Goal: Task Accomplishment & Management: Manage account settings

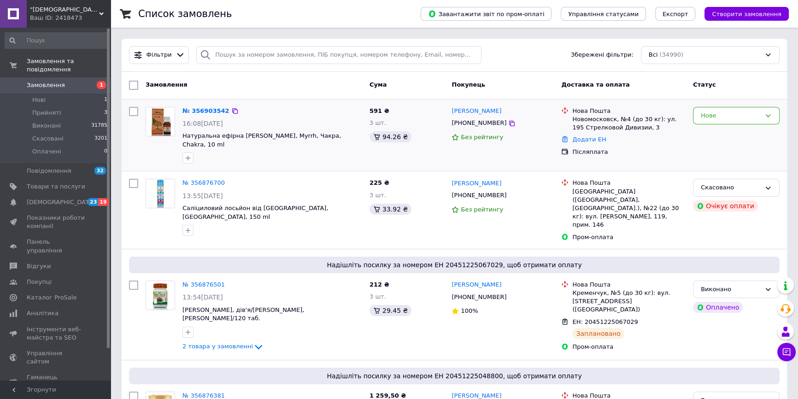
click at [131, 110] on input "checkbox" at bounding box center [133, 111] width 9 height 9
checkbox input "true"
click at [212, 83] on div "Дії для 1 замовлення" at bounding box center [178, 85] width 101 height 15
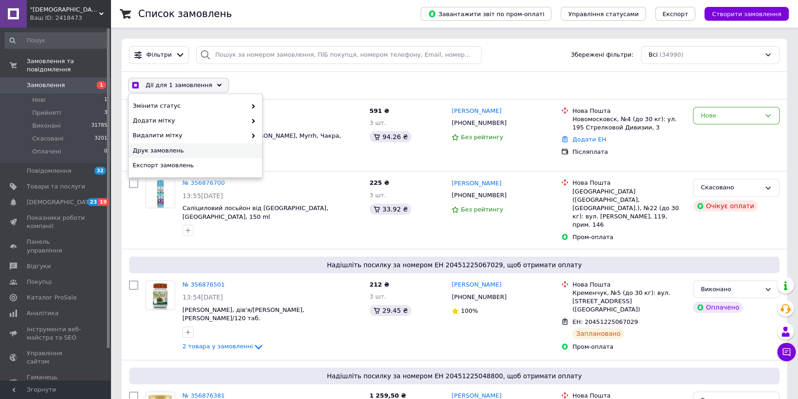
click at [177, 150] on span "Друк замовлень" at bounding box center [194, 150] width 123 height 8
click at [766, 110] on div "Нове" at bounding box center [736, 116] width 87 height 18
checkbox input "true"
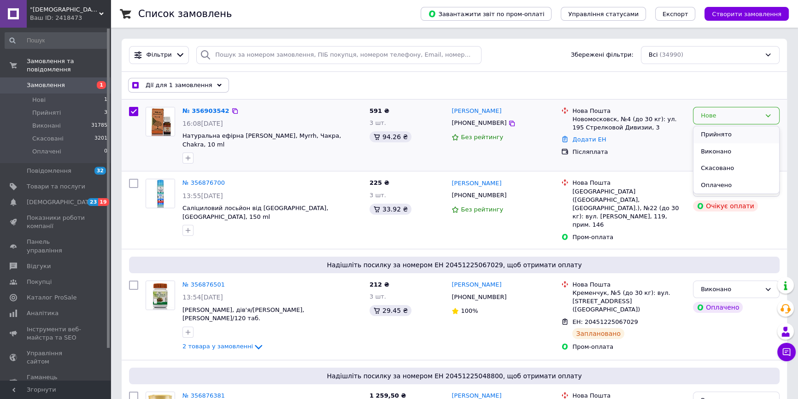
click at [717, 132] on li "Прийнято" at bounding box center [736, 134] width 86 height 17
checkbox input "false"
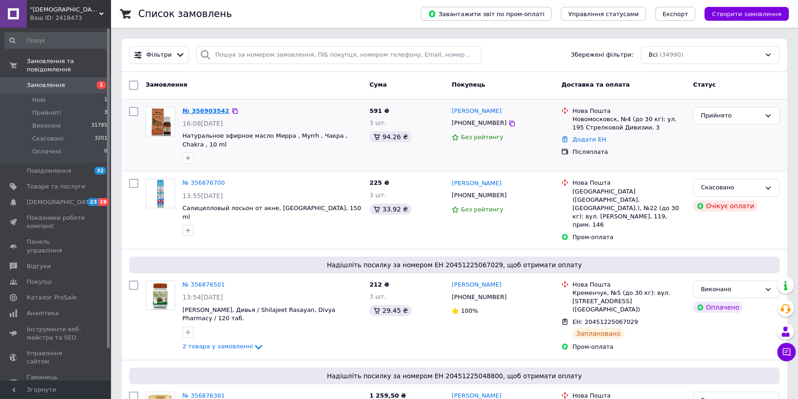
click at [202, 110] on link "№ 356903542" at bounding box center [205, 110] width 47 height 7
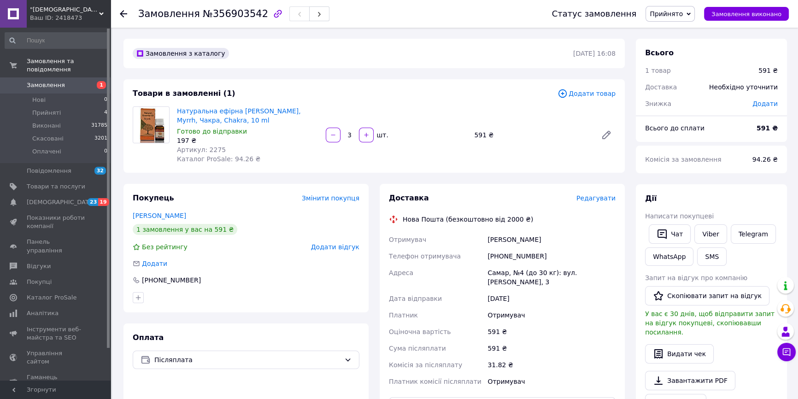
scroll to position [139, 0]
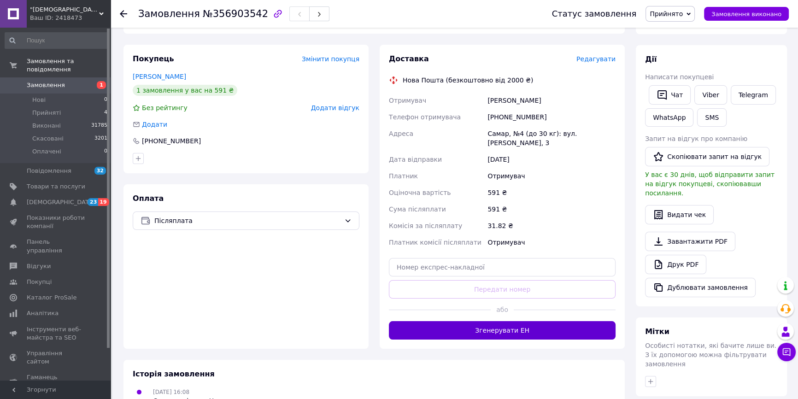
click at [544, 321] on button "Згенерувати ЕН" at bounding box center [502, 330] width 227 height 18
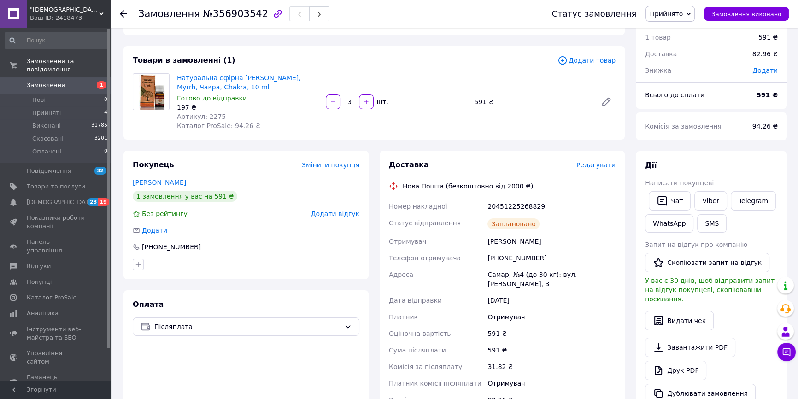
scroll to position [0, 0]
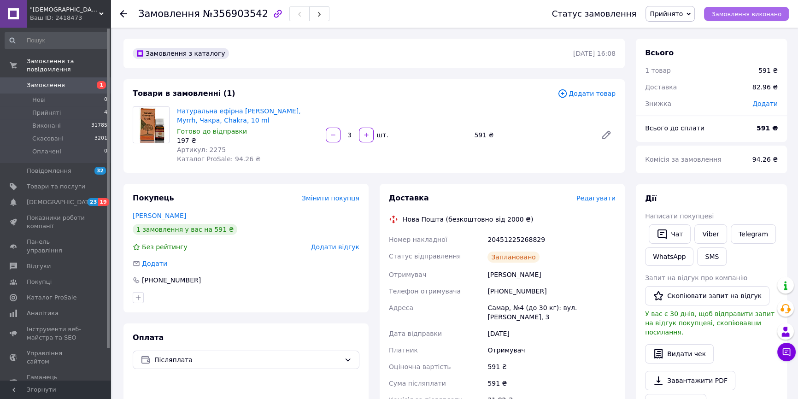
click at [772, 13] on span "Замовлення виконано" at bounding box center [746, 14] width 70 height 7
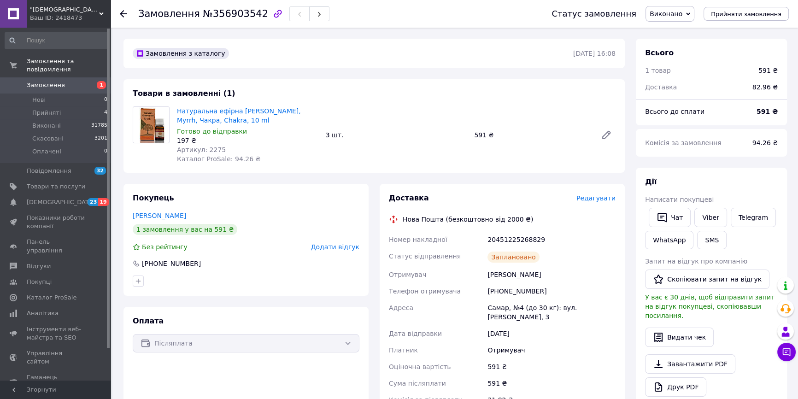
click at [50, 81] on span "Замовлення" at bounding box center [46, 85] width 38 height 8
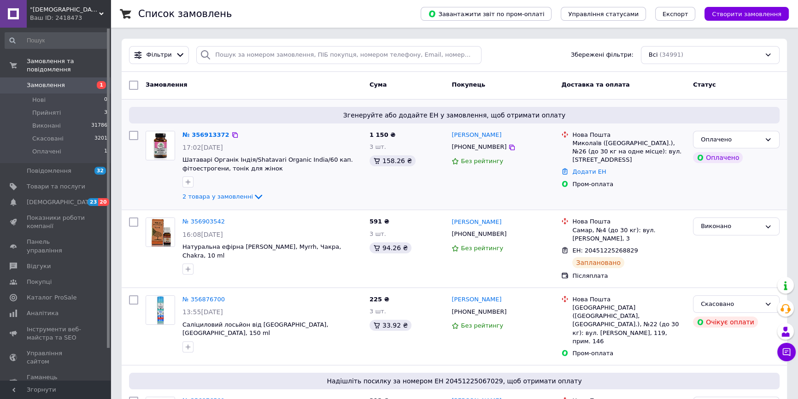
click at [134, 133] on input "checkbox" at bounding box center [133, 135] width 9 height 9
checkbox input "true"
click at [212, 83] on div "Дії для 1 замовлення" at bounding box center [178, 85] width 101 height 15
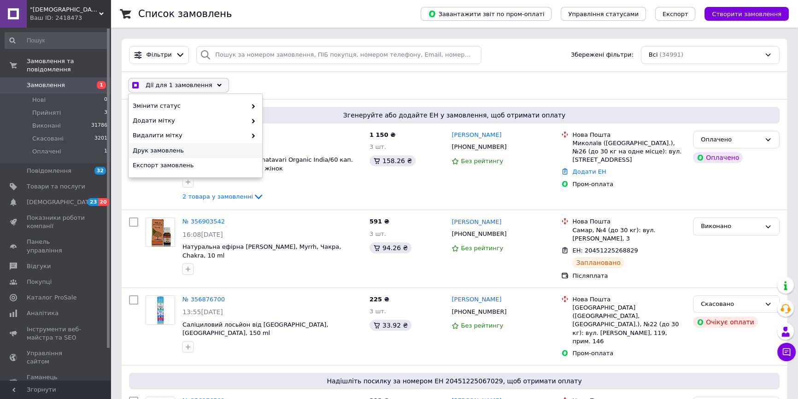
click at [170, 147] on span "Друк замовлень" at bounding box center [194, 150] width 123 height 8
click at [350, 191] on div "2 товара у замовленні" at bounding box center [272, 196] width 180 height 11
checkbox input "true"
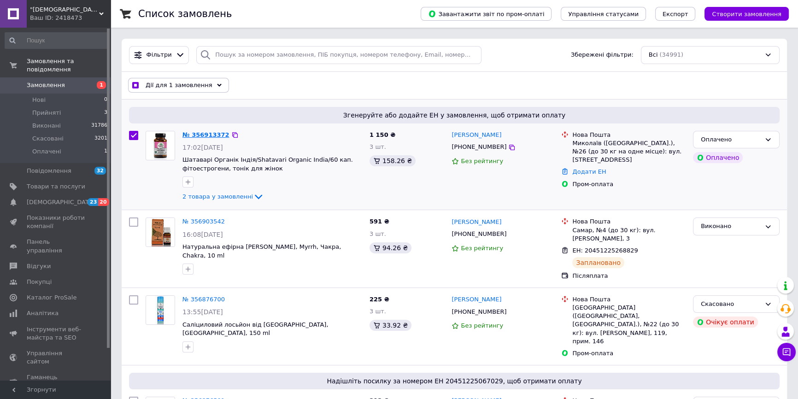
click at [209, 131] on link "№ 356913372" at bounding box center [205, 134] width 47 height 7
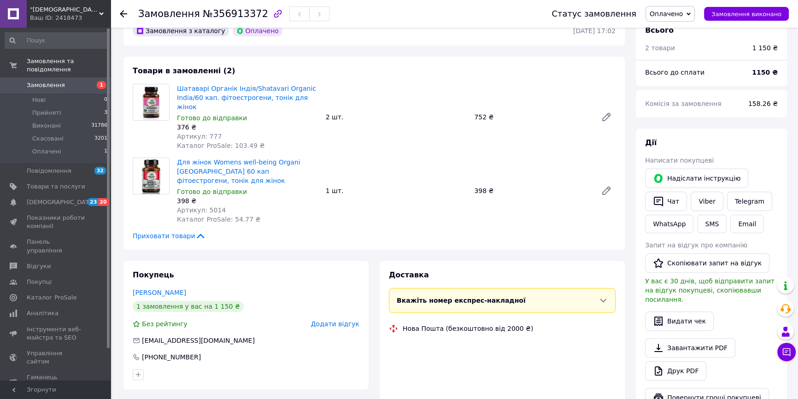
scroll to position [433, 0]
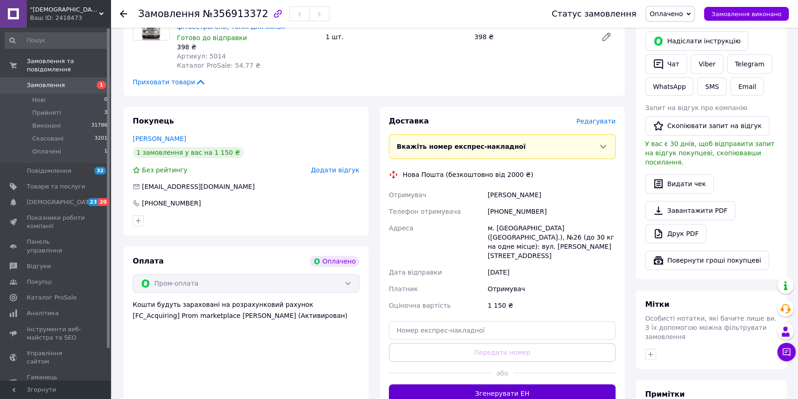
click at [551, 384] on button "Згенерувати ЕН" at bounding box center [502, 393] width 227 height 18
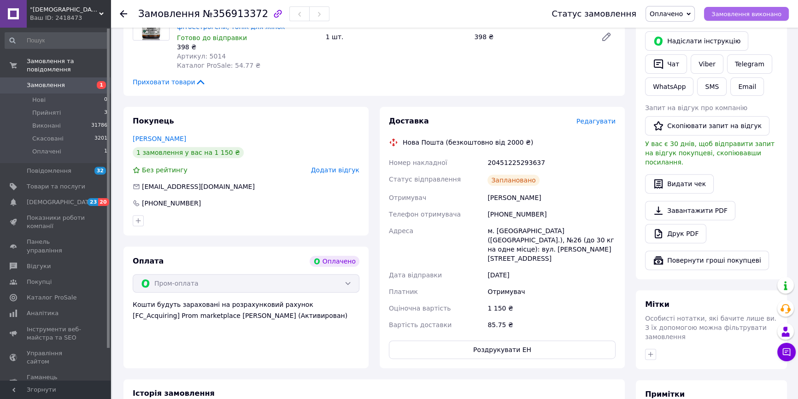
click at [775, 13] on span "Замовлення виконано" at bounding box center [746, 14] width 70 height 7
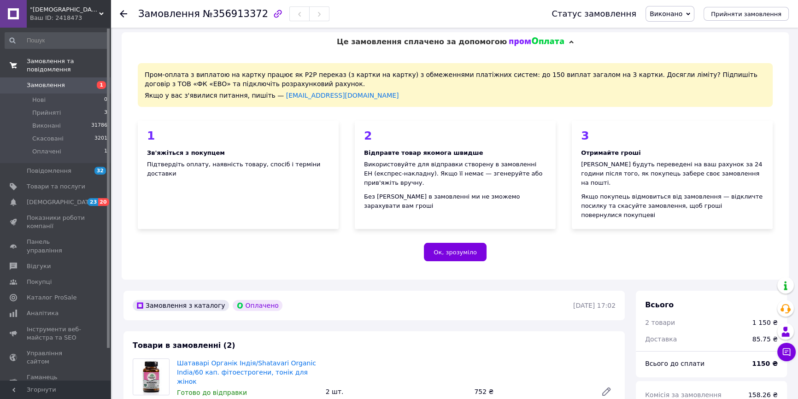
scroll to position [0, 0]
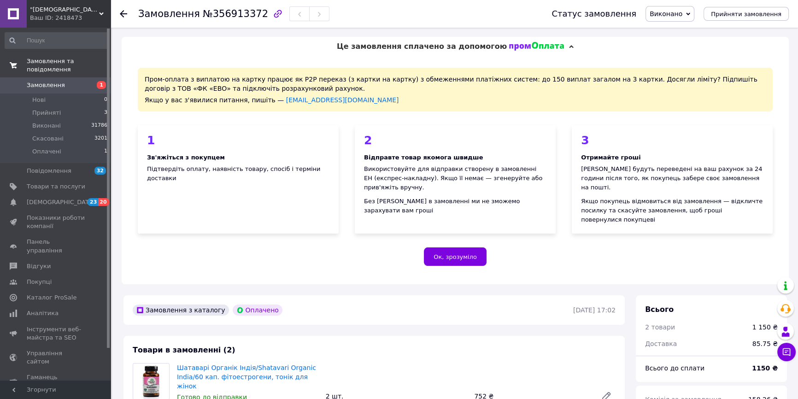
click at [49, 81] on span "Замовлення" at bounding box center [46, 85] width 38 height 8
